Goal: Information Seeking & Learning: Learn about a topic

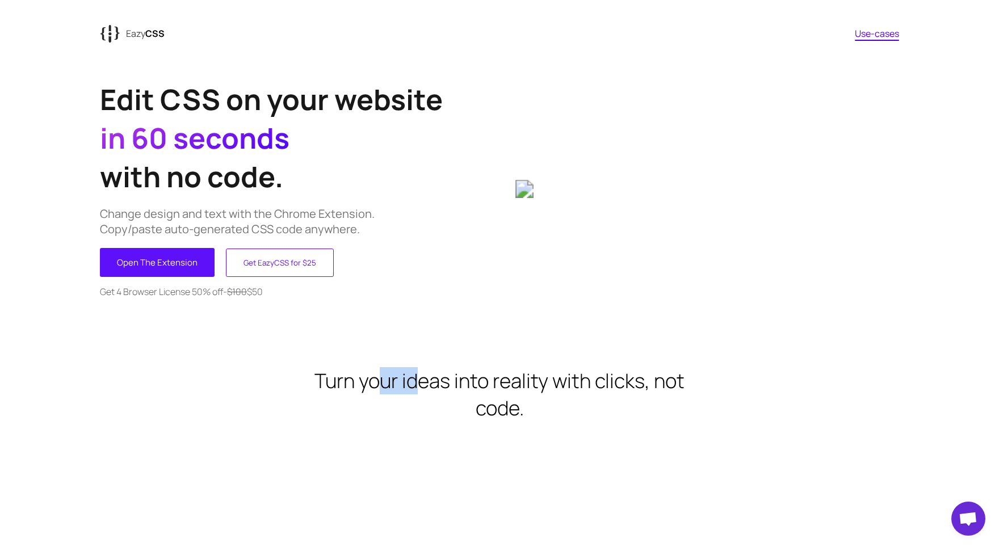
drag, startPoint x: 382, startPoint y: 387, endPoint x: 418, endPoint y: 390, distance: 36.5
click at [418, 390] on h2 "Turn your ideas into reality with clicks, not code." at bounding box center [500, 394] width 400 height 55
drag, startPoint x: 176, startPoint y: 217, endPoint x: 236, endPoint y: 212, distance: 60.4
click at [236, 212] on p "Change design and text with the Chrome Extension. Copy/paste auto-generated CSS…" at bounding box center [300, 221] width 400 height 31
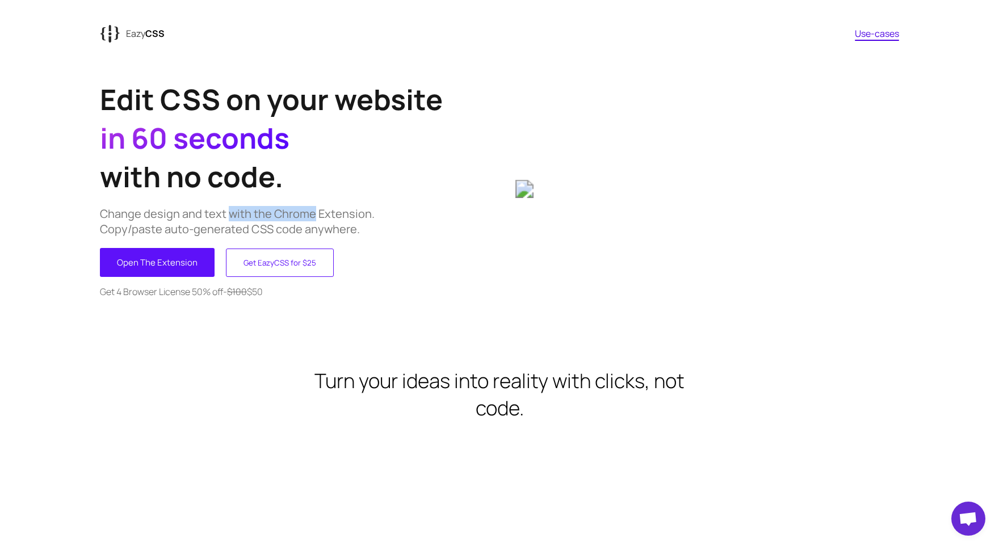
drag, startPoint x: 236, startPoint y: 212, endPoint x: 280, endPoint y: 216, distance: 44.5
click at [280, 216] on p "Change design and text with the Chrome Extension. Copy/paste auto-generated CSS…" at bounding box center [300, 221] width 400 height 31
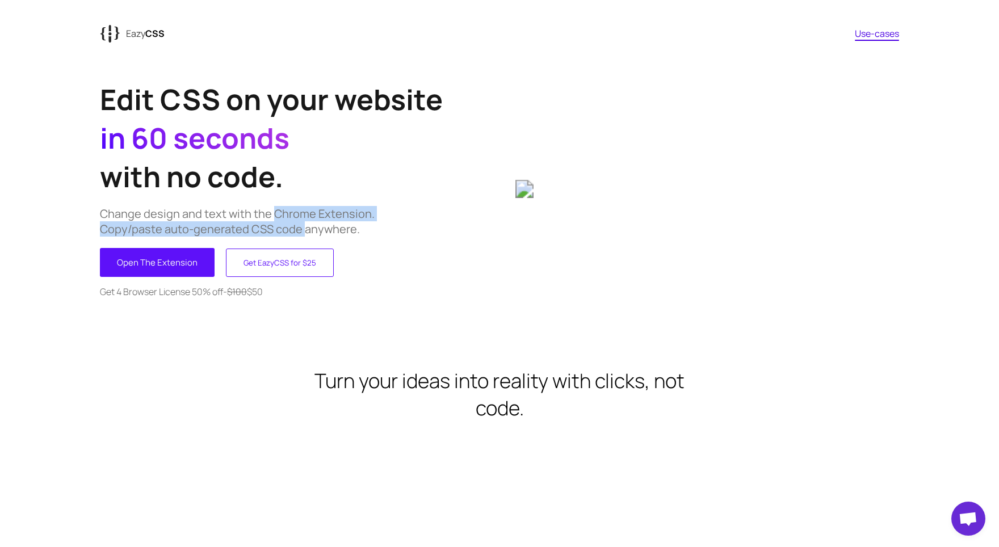
drag, startPoint x: 280, startPoint y: 216, endPoint x: 279, endPoint y: 231, distance: 14.8
click at [279, 231] on p "Change design and text with the Chrome Extension. Copy/paste auto-generated CSS…" at bounding box center [300, 221] width 400 height 31
drag, startPoint x: 279, startPoint y: 231, endPoint x: 227, endPoint y: 225, distance: 53.1
click at [227, 225] on p "Change design and text with the Chrome Extension. Copy/paste auto-generated CSS…" at bounding box center [300, 221] width 400 height 31
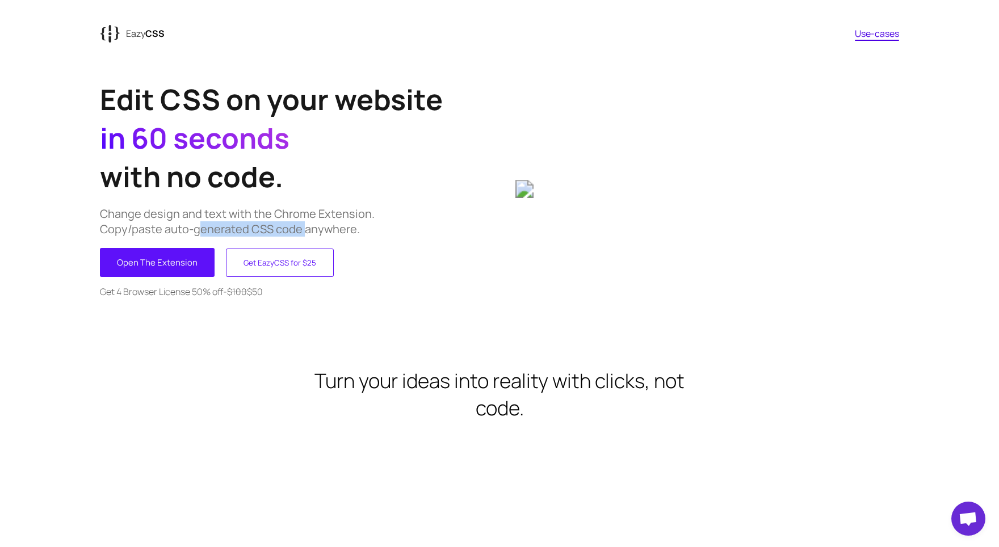
click at [227, 225] on p "Change design and text with the Chrome Extension. Copy/paste auto-generated CSS…" at bounding box center [300, 221] width 400 height 31
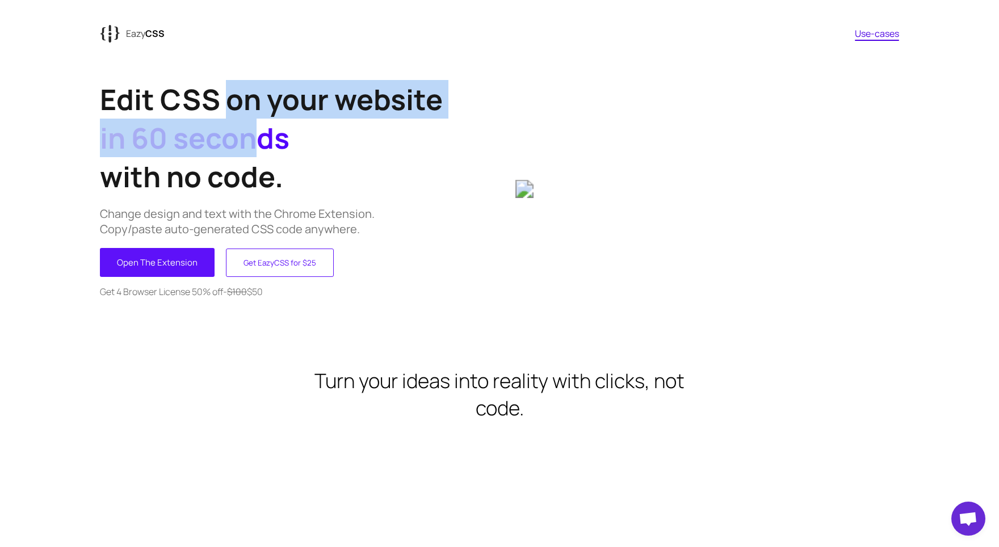
drag, startPoint x: 227, startPoint y: 106, endPoint x: 237, endPoint y: 139, distance: 34.7
click at [237, 139] on h1 "Edit CSS on your website in 60 seconds with no code." at bounding box center [300, 138] width 400 height 116
click at [237, 139] on span "in 60 seconds" at bounding box center [195, 138] width 190 height 39
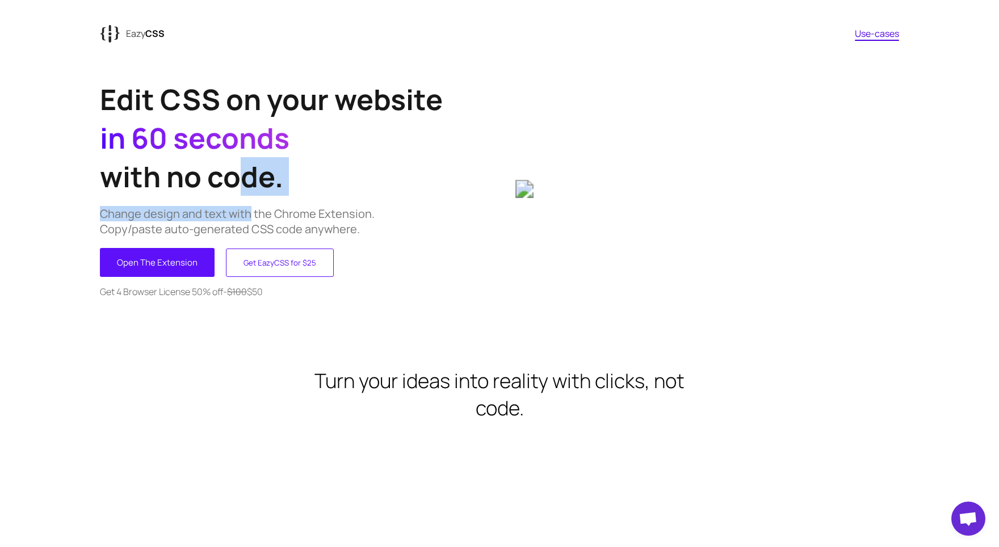
drag, startPoint x: 232, startPoint y: 158, endPoint x: 249, endPoint y: 220, distance: 64.7
click at [249, 220] on div "Edit CSS on your website in 60 seconds with no code. Change design and text wit…" at bounding box center [300, 189] width 400 height 244
